Goal: Book appointment/travel/reservation

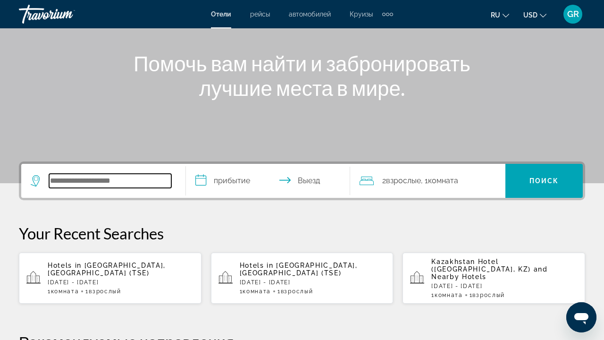
click at [78, 179] on input "Search widget" at bounding box center [110, 181] width 122 height 14
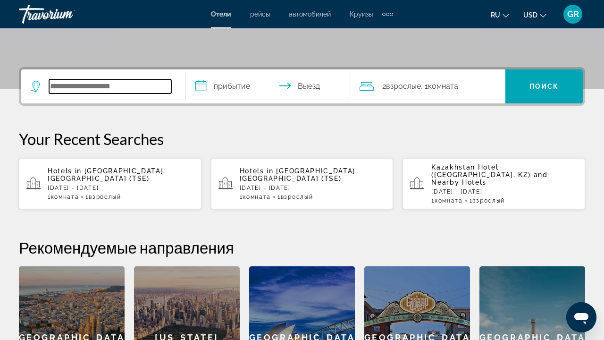
scroll to position [231, 0]
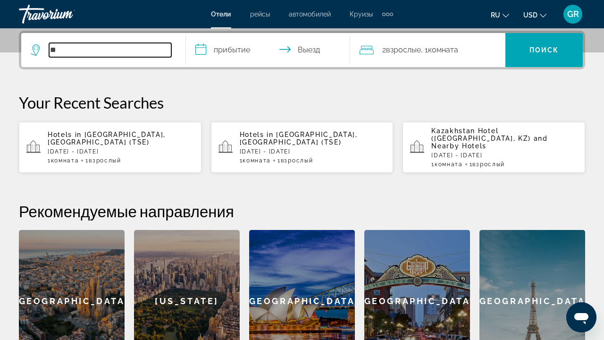
type input "*"
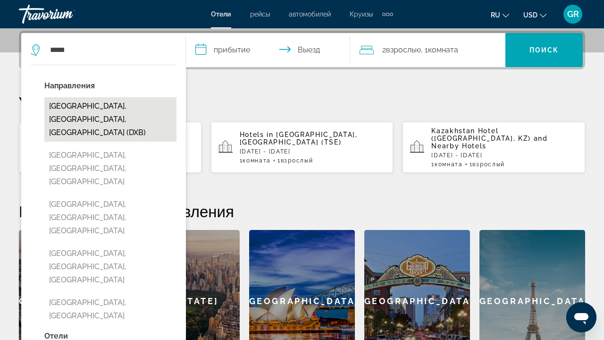
click at [115, 110] on button "[GEOGRAPHIC_DATA], [GEOGRAPHIC_DATA], [GEOGRAPHIC_DATA] (DXB)" at bounding box center [110, 119] width 132 height 44
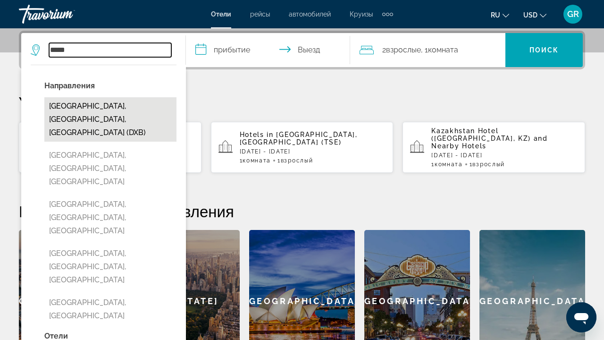
type input "**********"
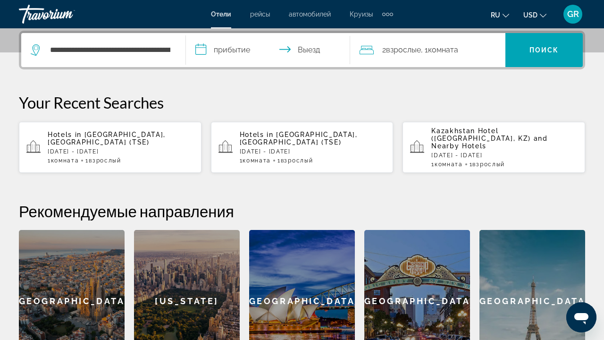
click at [243, 50] on input "**********" at bounding box center [270, 51] width 169 height 37
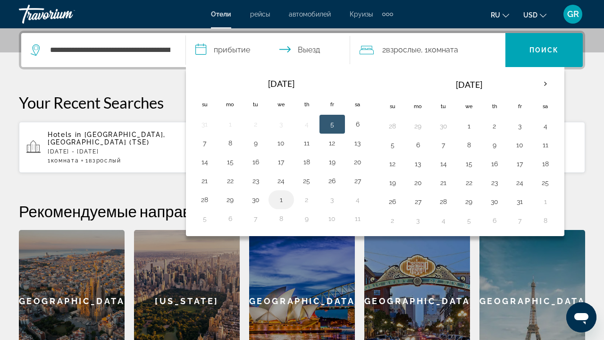
click at [283, 202] on button "1" at bounding box center [281, 199] width 15 height 13
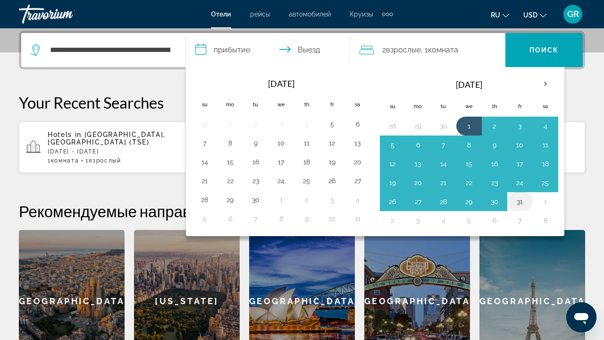
click at [520, 204] on button "31" at bounding box center [520, 201] width 15 height 13
type input "**********"
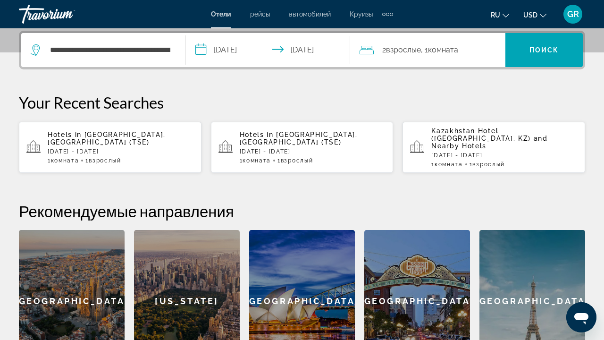
click at [458, 50] on span "Комната" at bounding box center [443, 49] width 30 height 9
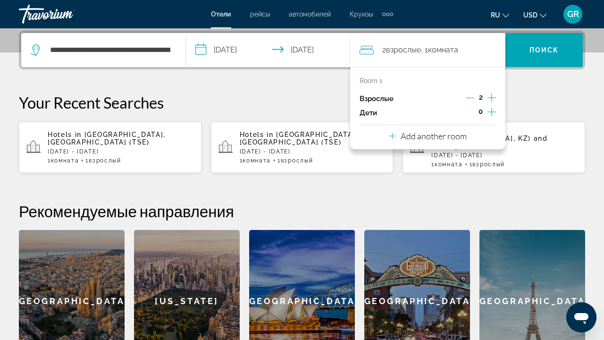
click at [471, 97] on icon "Decrement adults" at bounding box center [470, 97] width 8 height 8
click at [542, 49] on span "Поиск" at bounding box center [545, 50] width 30 height 8
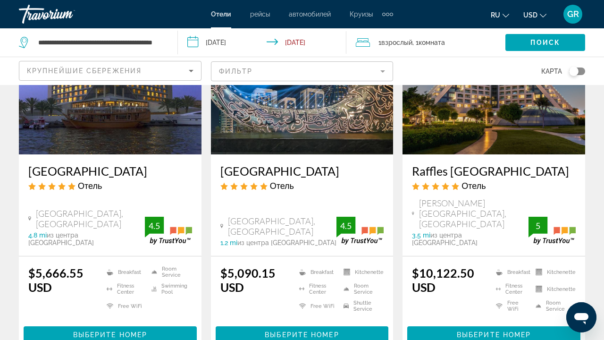
scroll to position [115, 0]
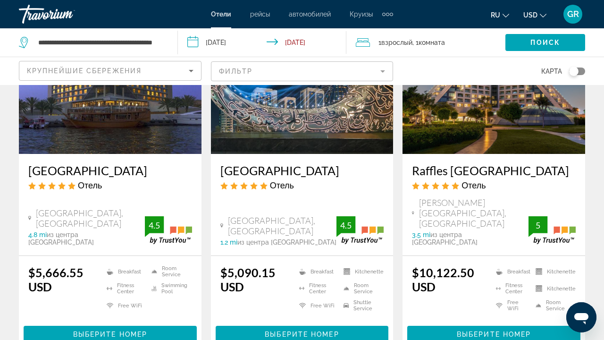
click at [385, 70] on mat-form-field "Фильтр" at bounding box center [302, 71] width 183 height 20
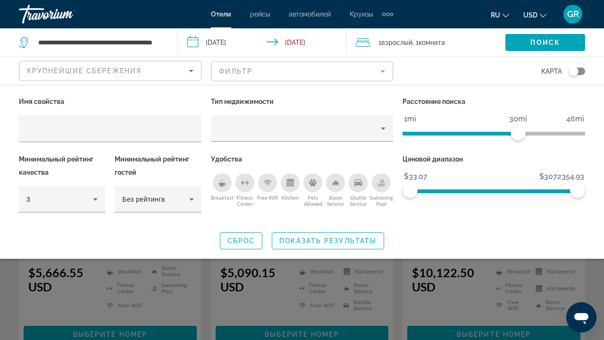
click at [382, 72] on mat-form-field "Фильтр" at bounding box center [302, 71] width 183 height 20
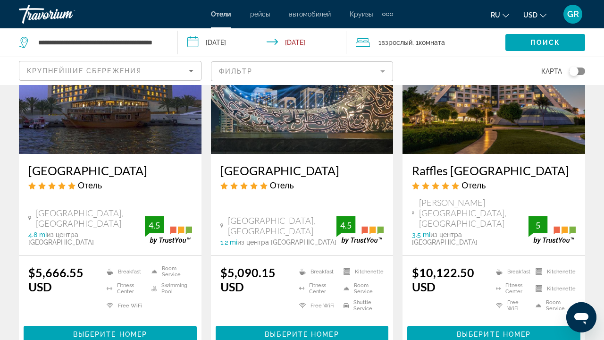
click at [191, 70] on icon "Sort by" at bounding box center [191, 70] width 11 height 11
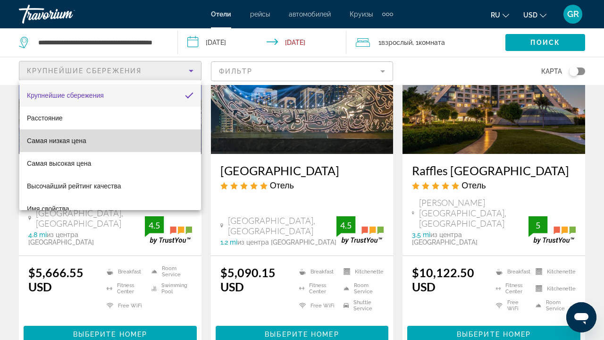
click at [140, 136] on mat-option "Самая низкая цена" at bounding box center [110, 140] width 182 height 23
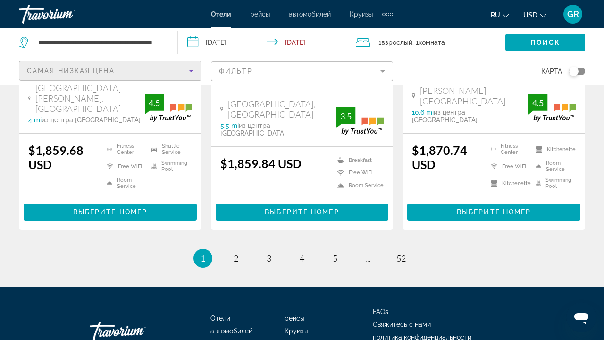
scroll to position [1328, 0]
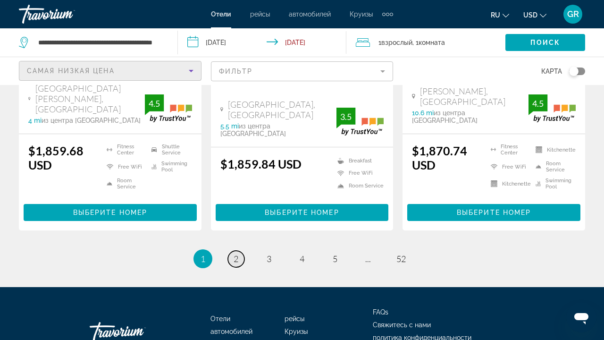
click at [237, 253] on span "2" at bounding box center [236, 258] width 5 height 10
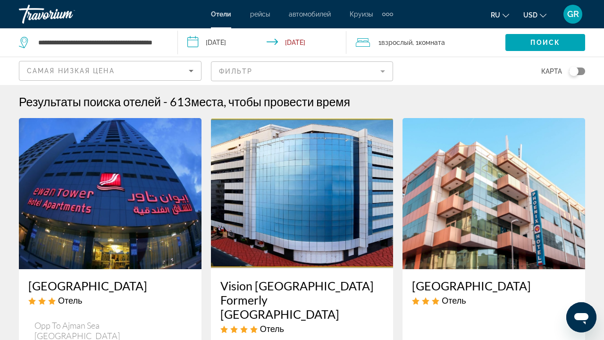
click at [268, 70] on mat-form-field "Фильтр" at bounding box center [302, 71] width 183 height 20
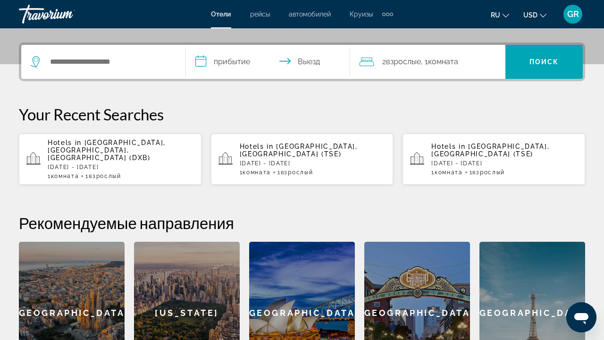
scroll to position [219, 0]
click at [57, 11] on div "Travorium" at bounding box center [66, 14] width 94 height 25
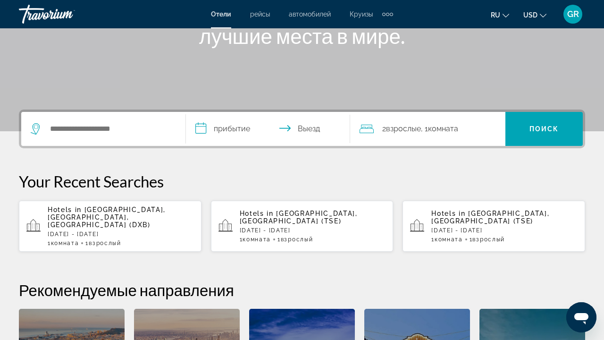
scroll to position [152, 0]
click at [51, 16] on div "Travorium" at bounding box center [66, 14] width 94 height 25
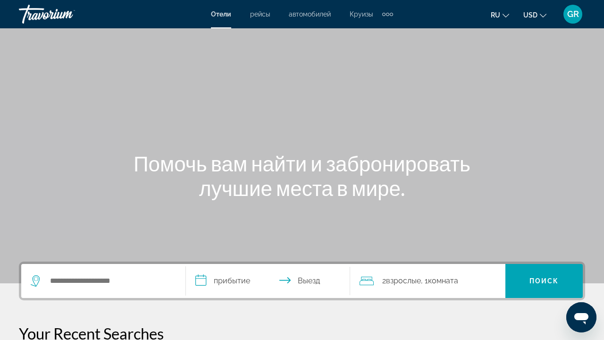
click at [51, 16] on div "Travorium" at bounding box center [66, 14] width 94 height 25
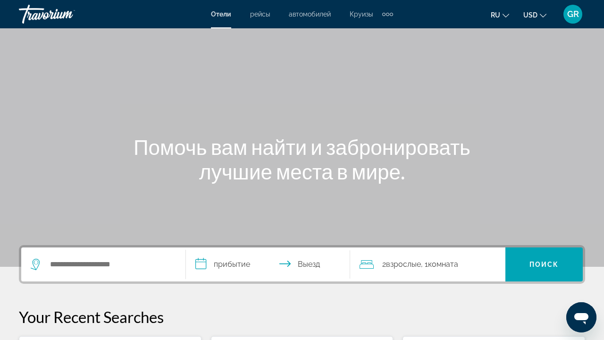
scroll to position [10, 0]
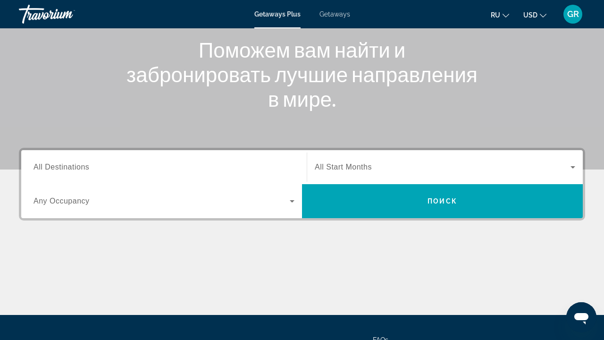
scroll to position [103, 0]
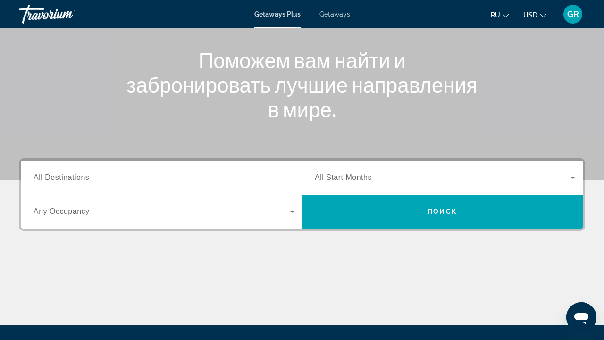
click at [285, 11] on span "Getaways Plus" at bounding box center [277, 14] width 46 height 8
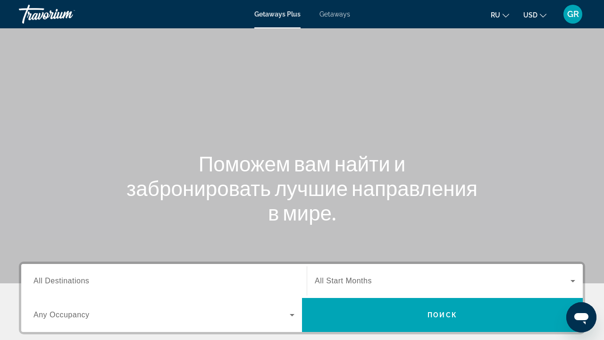
click at [340, 13] on span "Getaways" at bounding box center [335, 14] width 31 height 8
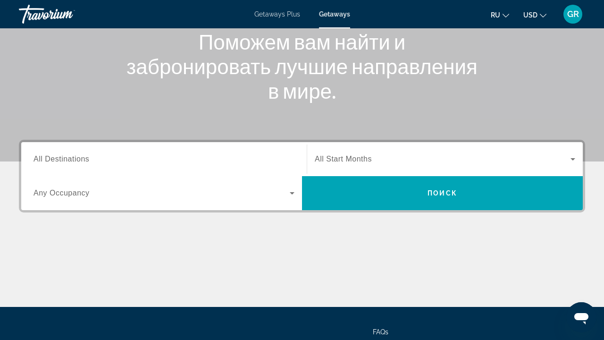
scroll to position [108, 0]
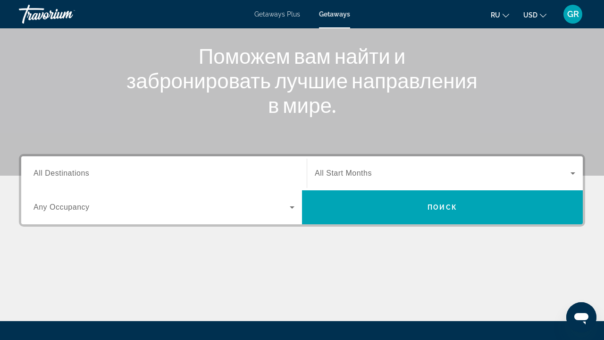
click at [343, 12] on span "Getaways" at bounding box center [334, 14] width 31 height 8
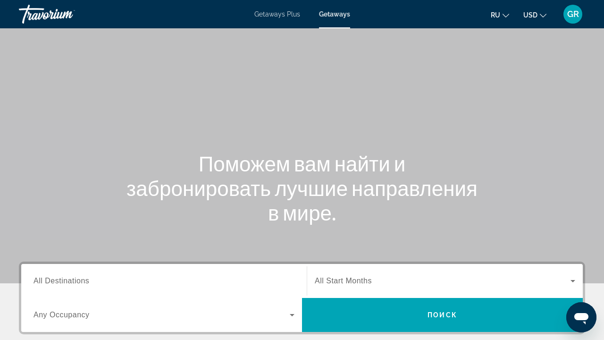
click at [343, 12] on span "Getaways" at bounding box center [334, 14] width 31 height 8
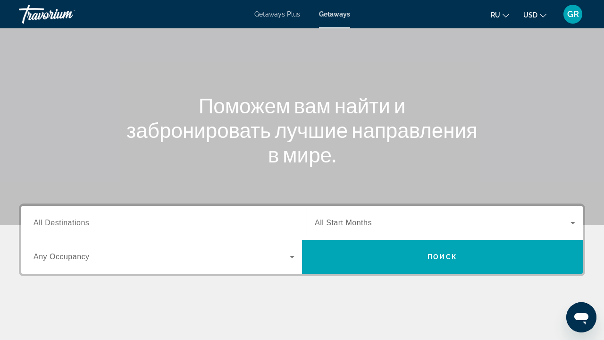
scroll to position [83, 0]
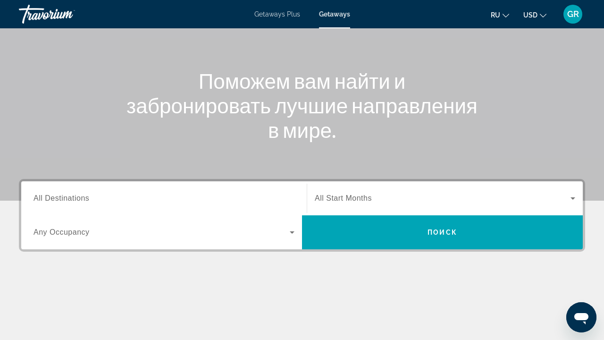
click at [136, 194] on input "Destination All Destinations" at bounding box center [164, 198] width 261 height 11
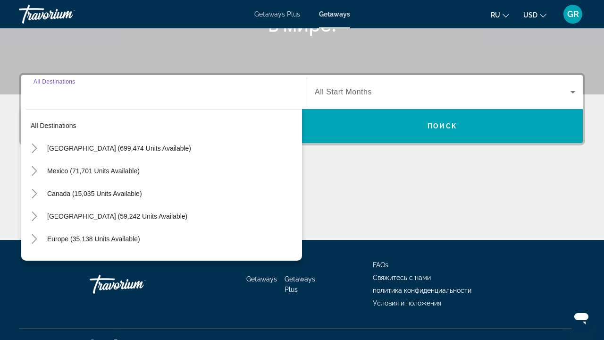
scroll to position [204, 0]
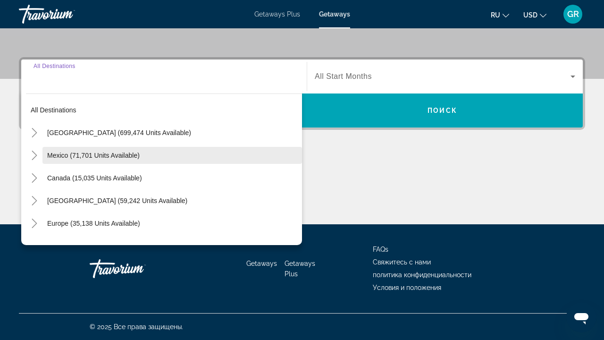
click at [108, 158] on span "Mexico (71,701 units available)" at bounding box center [93, 156] width 93 height 8
type input "**********"
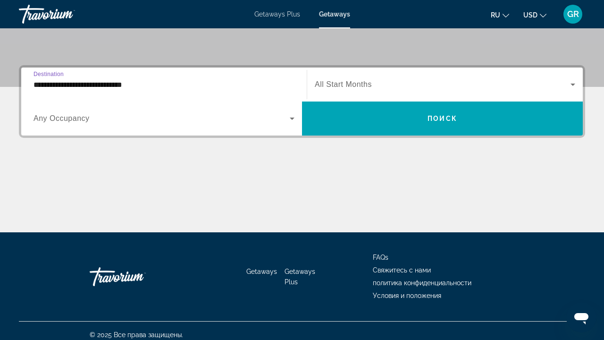
scroll to position [193, 0]
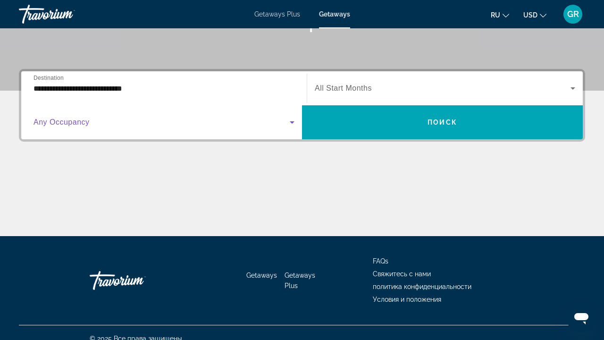
click at [277, 122] on span "Search widget" at bounding box center [162, 122] width 256 height 11
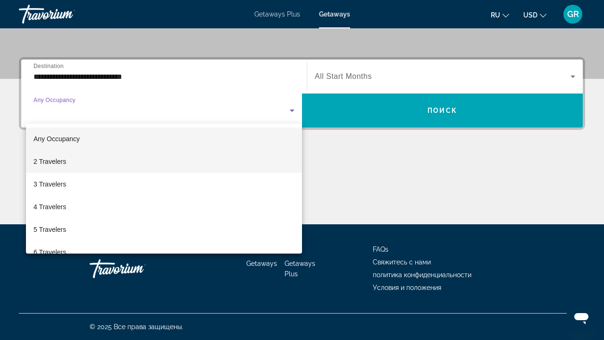
click at [260, 171] on mat-option "2 Travelers" at bounding box center [164, 161] width 276 height 23
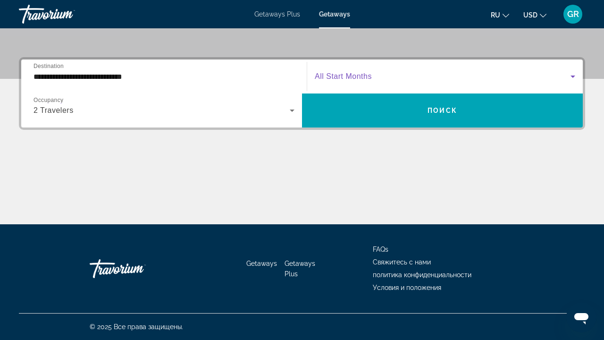
click at [533, 81] on span "Search widget" at bounding box center [443, 76] width 256 height 11
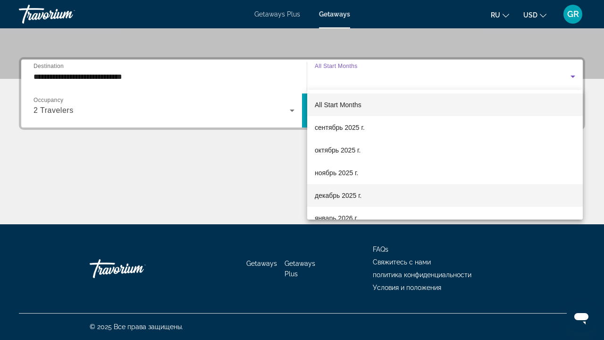
click at [495, 195] on mat-option "декабрь 2025 г." at bounding box center [445, 195] width 276 height 23
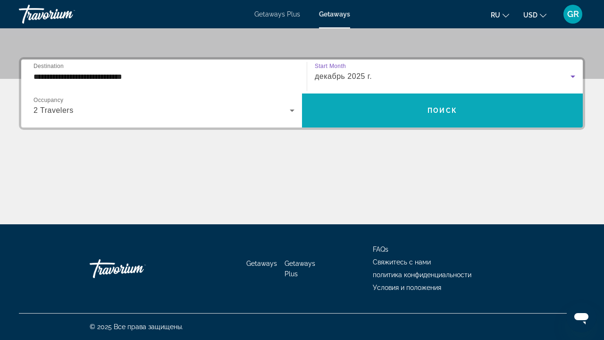
click at [462, 109] on span "Search widget" at bounding box center [442, 110] width 281 height 23
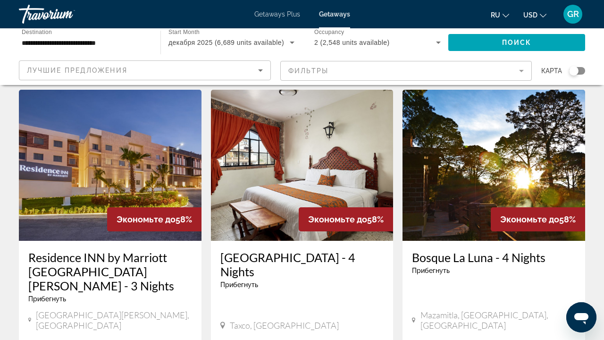
scroll to position [1079, 0]
